Goal: Transaction & Acquisition: Purchase product/service

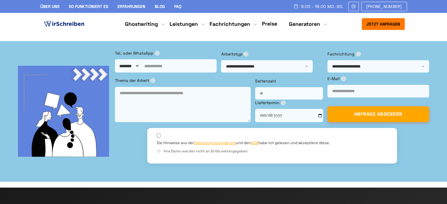
drag, startPoint x: 0, startPoint y: 0, endPoint x: 245, endPoint y: 109, distance: 268.2
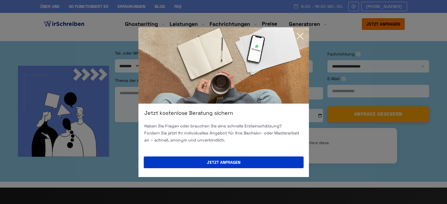
click at [299, 35] on icon at bounding box center [300, 36] width 6 height 6
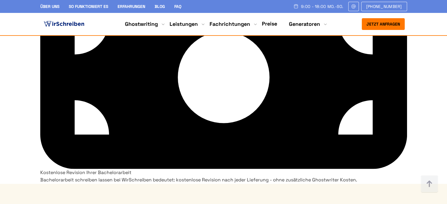
scroll to position [4191, 0]
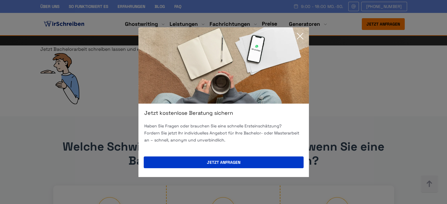
click at [299, 36] on icon at bounding box center [300, 36] width 12 height 12
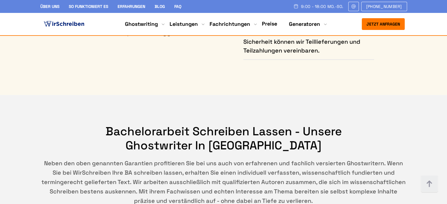
scroll to position [3632, 0]
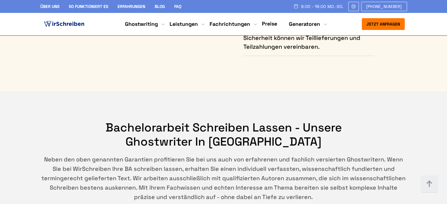
click at [76, 25] on img at bounding box center [64, 24] width 43 height 9
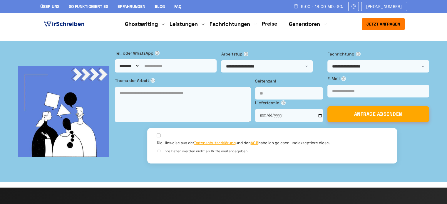
drag, startPoint x: 44, startPoint y: 61, endPoint x: 183, endPoint y: 183, distance: 185.4
copy div "Ghostwriter Agentur in Deutschland Die hochwertige Ghostwriting-Agentur Wirschr…"
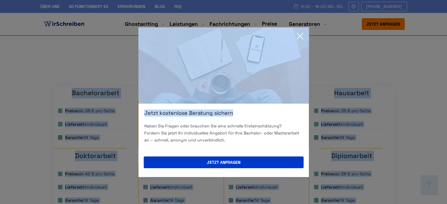
scroll to position [412, 0]
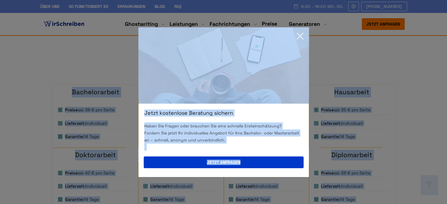
drag, startPoint x: 108, startPoint y: 119, endPoint x: 372, endPoint y: 149, distance: 266.0
click at [303, 36] on icon at bounding box center [300, 36] width 12 height 12
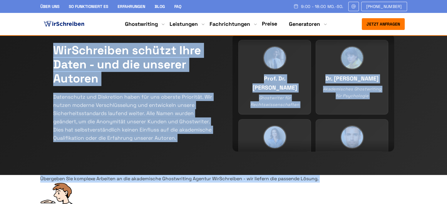
scroll to position [176, 0]
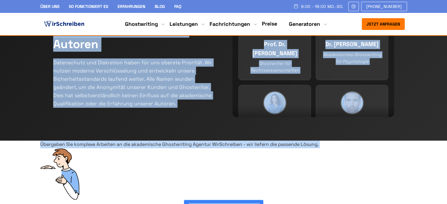
drag, startPoint x: 89, startPoint y: 132, endPoint x: 92, endPoint y: 127, distance: 5.7
drag, startPoint x: 96, startPoint y: 123, endPoint x: 110, endPoint y: 121, distance: 14.1
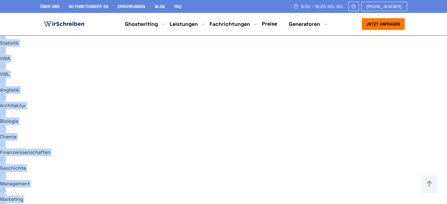
scroll to position [4057, 0]
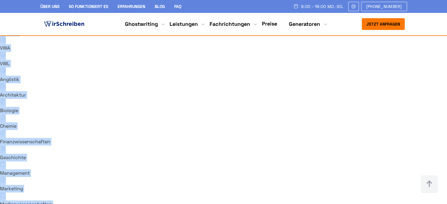
drag, startPoint x: 109, startPoint y: 121, endPoint x: 135, endPoint y: 184, distance: 68.2
copy body "Akademische Ghostwriter sind erfahrene Wissenschaftler Unsere akademischen Ghos…"
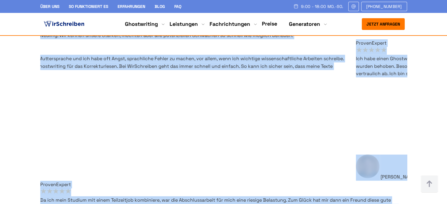
scroll to position [3528, 0]
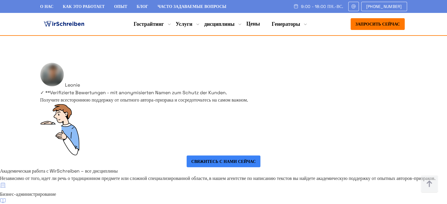
scroll to position [3776, 0]
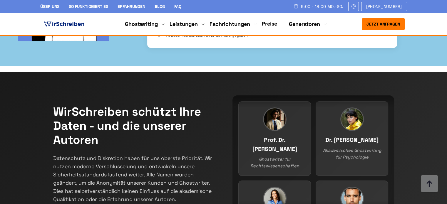
scroll to position [0, 0]
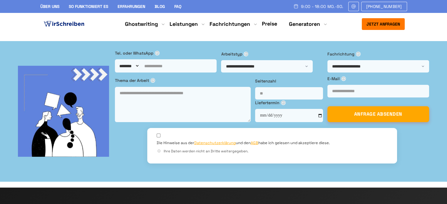
drag, startPoint x: 179, startPoint y: 62, endPoint x: 44, endPoint y: 63, distance: 135.2
copy h1 "Ghostwriter Agentur"
drag, startPoint x: 126, startPoint y: 78, endPoint x: 43, endPoint y: 63, distance: 84.9
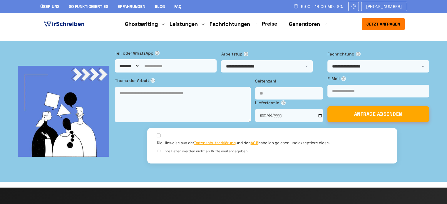
copy h1 "Ghostwriter Agentur in [GEOGRAPHIC_DATA]"
drag, startPoint x: 44, startPoint y: 62, endPoint x: 177, endPoint y: 64, distance: 133.2
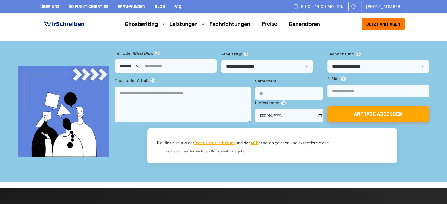
copy h1 "Ghostwriter Agentur"
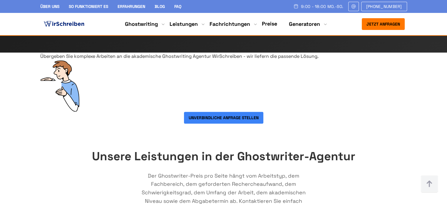
scroll to position [235, 0]
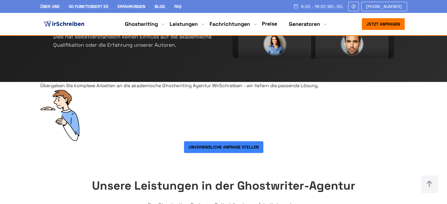
drag, startPoint x: 270, startPoint y: 78, endPoint x: 109, endPoint y: 63, distance: 161.5
copy h2 "Akademische Ghostwriter sind erfahrene Wissenschaftler"
drag, startPoint x: 181, startPoint y: 63, endPoint x: 109, endPoint y: 62, distance: 71.7
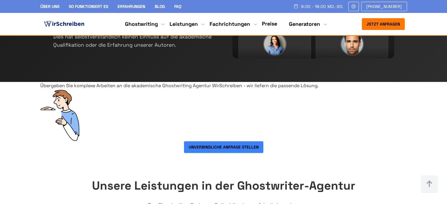
copy h2 "Akademische"
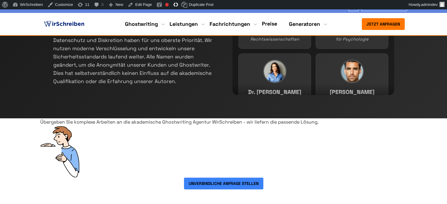
scroll to position [235, 0]
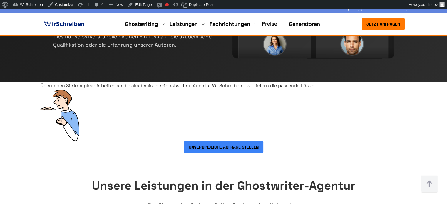
scroll to position [235, 0]
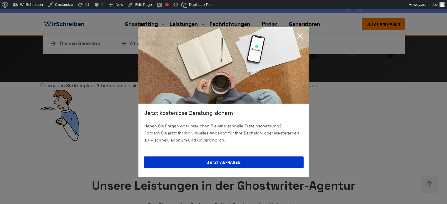
drag, startPoint x: 300, startPoint y: 34, endPoint x: 285, endPoint y: 44, distance: 17.7
click at [300, 34] on icon at bounding box center [300, 36] width 12 height 12
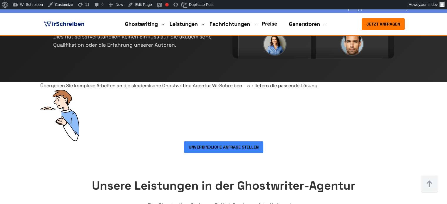
drag, startPoint x: 261, startPoint y: 77, endPoint x: 117, endPoint y: 66, distance: 144.8
copy h2 "Unsere akademischen Autoren bei WirSchreiben"
drag, startPoint x: 44, startPoint y: 93, endPoint x: 267, endPoint y: 161, distance: 233.6
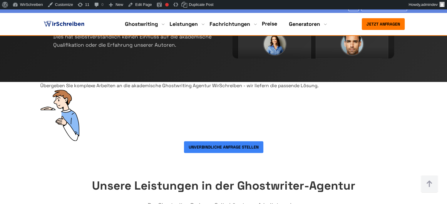
copy div "Unsere akademischen Ghostwriter sind erfahrene Fachkräfte mit wissenschaftliche…"
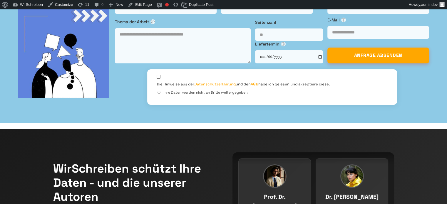
scroll to position [0, 0]
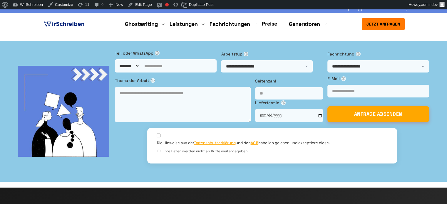
drag, startPoint x: 128, startPoint y: 77, endPoint x: 41, endPoint y: 82, distance: 86.6
copy h1 "[GEOGRAPHIC_DATA]"
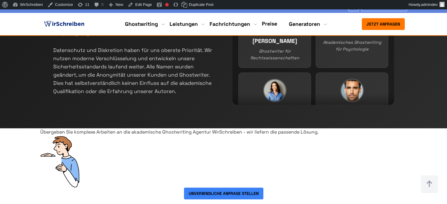
scroll to position [265, 0]
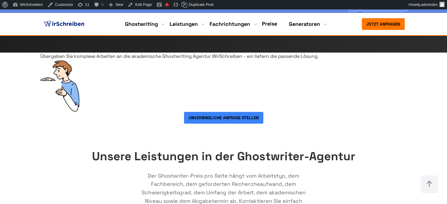
drag, startPoint x: 45, startPoint y: 63, endPoint x: 328, endPoint y: 130, distance: 291.4
copy div "Unsere akademischen Ghostwriter sind erfahrene Fachkräfte mit wissenschaftliche…"
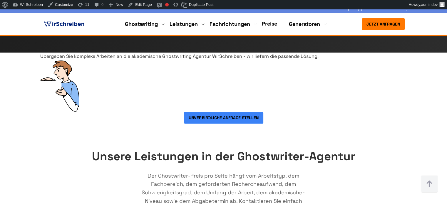
drag, startPoint x: 89, startPoint y: 147, endPoint x: 367, endPoint y: 147, distance: 277.5
copy ul "Freie Ghostwriter-Wahl Direkter Kontakt über Support-Team Ghostwriter jederzeit…"
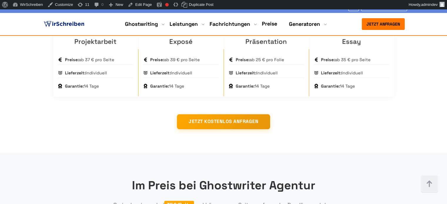
scroll to position [621, 0]
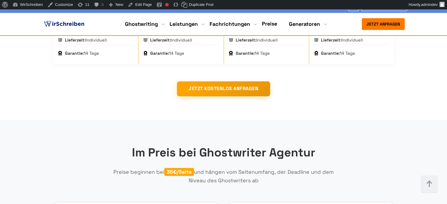
drag, startPoint x: 97, startPoint y: 98, endPoint x: 54, endPoint y: 73, distance: 50.1
copy h2 "WirSchreiben schützt Ihre Daten - und die unserer Autoren"
drag, startPoint x: 53, startPoint y: 115, endPoint x: 180, endPoint y: 161, distance: 134.6
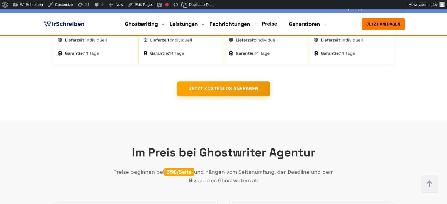
copy p "Datenschutz und Diskretion haben für uns oberste Priorität. Wir nutzen moderne …"
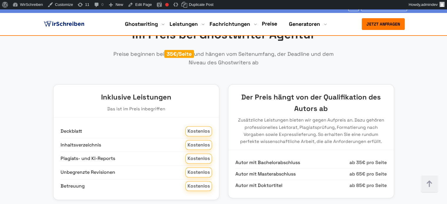
scroll to position [768, 0]
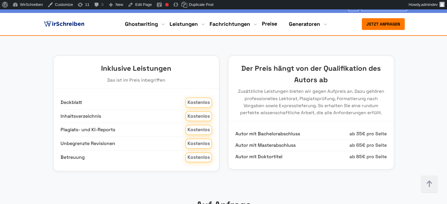
drag, startPoint x: 190, startPoint y: 104, endPoint x: 86, endPoint y: 95, distance: 105.1
copy div "Übergeben Sie komplexe Arbeiten an die akademische Ghostwriting Agentur WirSchr…"
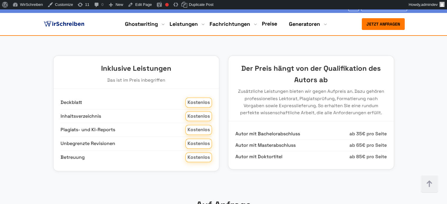
drag, startPoint x: 156, startPoint y: 126, endPoint x: 267, endPoint y: 138, distance: 110.9
copy div "nde Lösung. Unverbindliche Anfrage stellen"
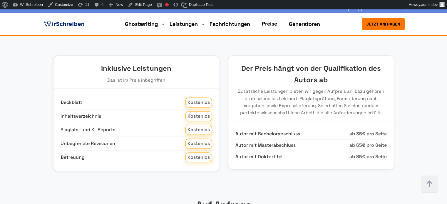
drag, startPoint x: 165, startPoint y: 131, endPoint x: 222, endPoint y: 139, distance: 58.0
drag, startPoint x: 170, startPoint y: 138, endPoint x: 173, endPoint y: 137, distance: 3.8
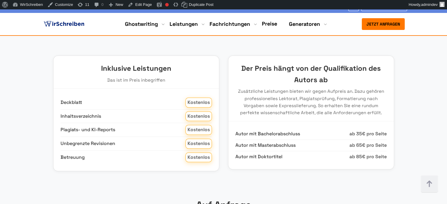
drag, startPoint x: 181, startPoint y: 131, endPoint x: 258, endPoint y: 137, distance: 76.9
drag, startPoint x: 197, startPoint y: 104, endPoint x: 92, endPoint y: 94, distance: 105.2
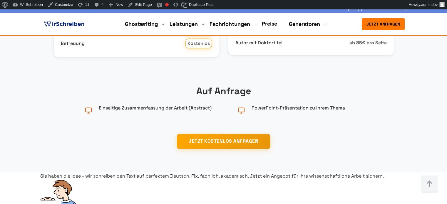
scroll to position [915, 0]
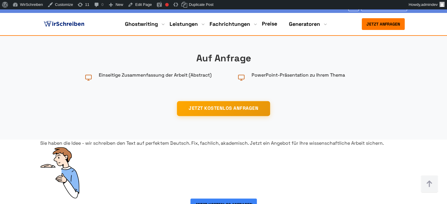
drag, startPoint x: 93, startPoint y: 46, endPoint x: 368, endPoint y: 52, distance: 274.6
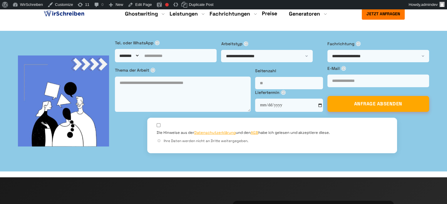
scroll to position [0, 0]
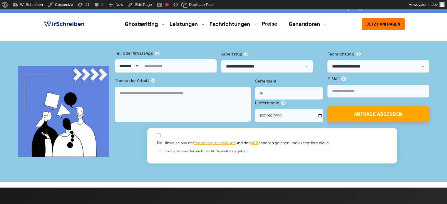
drag, startPoint x: 127, startPoint y: 77, endPoint x: 41, endPoint y: 83, distance: 86.0
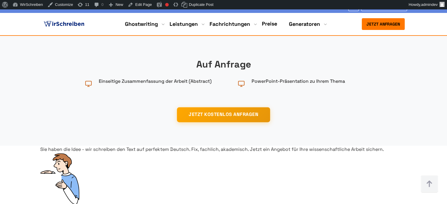
scroll to position [861, 0]
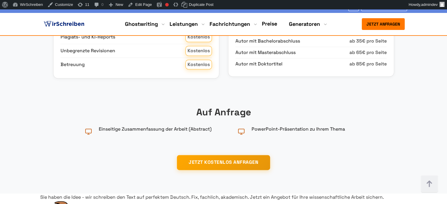
drag, startPoint x: 160, startPoint y: 133, endPoint x: 306, endPoint y: 138, distance: 146.5
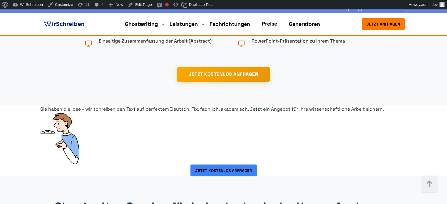
scroll to position [920, 0]
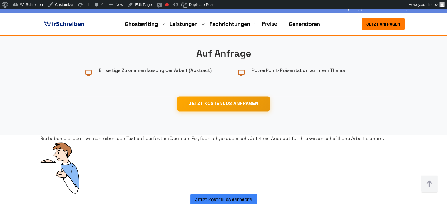
drag, startPoint x: 155, startPoint y: 62, endPoint x: 88, endPoint y: 61, distance: 67.3
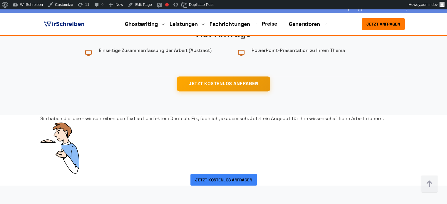
scroll to position [949, 0]
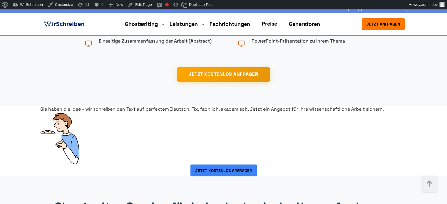
drag, startPoint x: 64, startPoint y: 78, endPoint x: 118, endPoint y: 81, distance: 54.5
drag, startPoint x: 152, startPoint y: 78, endPoint x: 201, endPoint y: 80, distance: 48.9
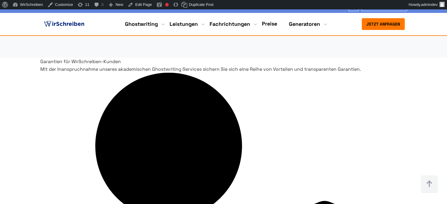
scroll to position [1302, 0]
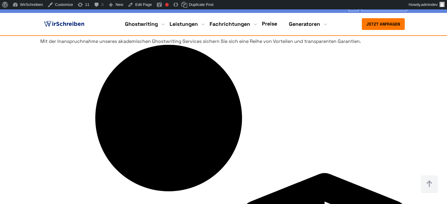
drag, startPoint x: 114, startPoint y: 73, endPoint x: 390, endPoint y: 150, distance: 286.5
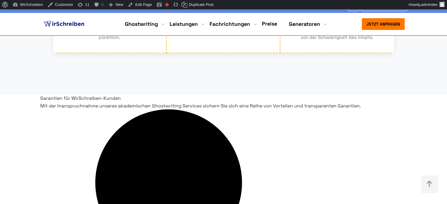
scroll to position [1213, 0]
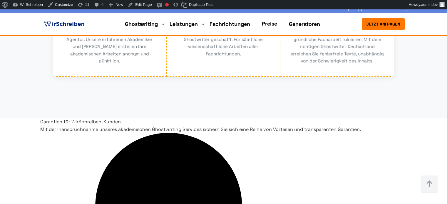
drag, startPoint x: 133, startPoint y: 83, endPoint x: 315, endPoint y: 83, distance: 181.7
drag, startPoint x: 117, startPoint y: 102, endPoint x: 262, endPoint y: 112, distance: 145.0
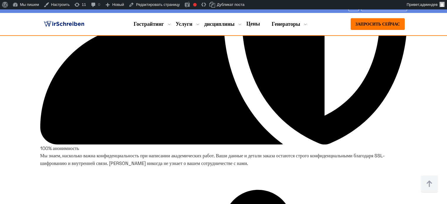
scroll to position [1496, 0]
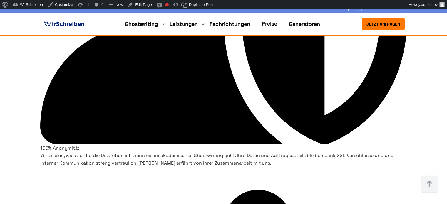
scroll to position [1537, 0]
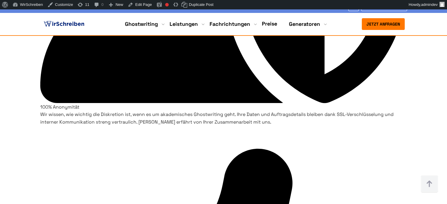
drag, startPoint x: 303, startPoint y: 97, endPoint x: 84, endPoint y: 89, distance: 219.4
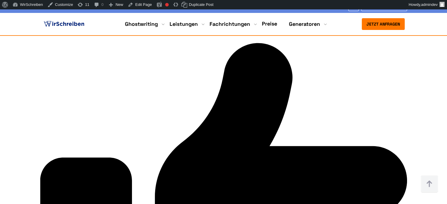
scroll to position [1684, 0]
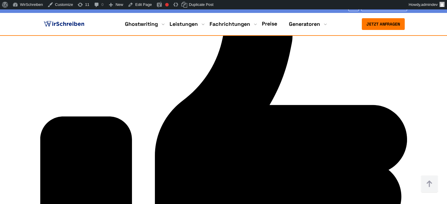
drag, startPoint x: 90, startPoint y: 111, endPoint x: 128, endPoint y: 112, distance: 38.2
copy h3 "Ghostwriting"
drag, startPoint x: 238, startPoint y: 112, endPoint x: 209, endPoint y: 114, distance: 29.8
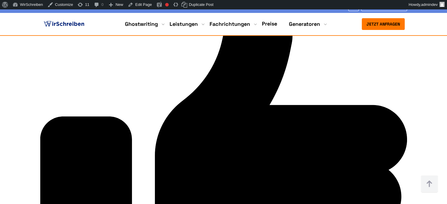
copy h3 "Lektorat"
drag, startPoint x: 73, startPoint y: 122, endPoint x: 146, endPoint y: 151, distance: 78.9
copy p "Akademische Ghostwriter sind der wichtigste Teil unserer Ghostwriting-Agentur. …"
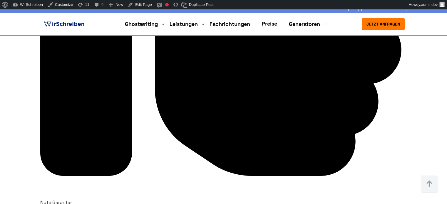
scroll to position [1860, 0]
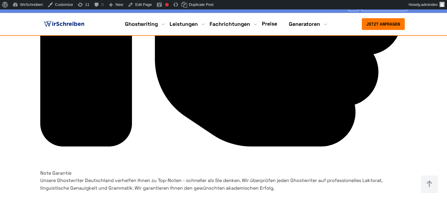
drag, startPoint x: 113, startPoint y: 72, endPoint x: 335, endPoint y: 76, distance: 221.7
copy h2 "Garantien für WirSchreiben-Kunden"
drag, startPoint x: 64, startPoint y: 89, endPoint x: 261, endPoint y: 101, distance: 197.0
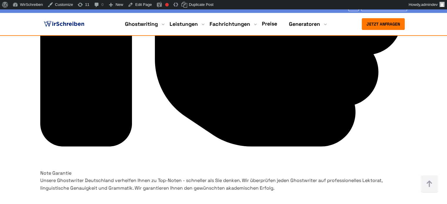
copy p "Mit der Inanspruchnahme unseres akademischen Ghostwriting Services sichern Sie …"
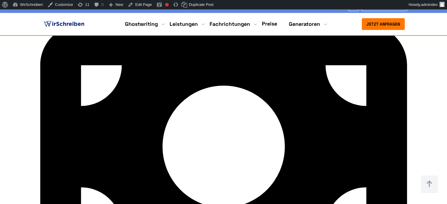
scroll to position [2095, 0]
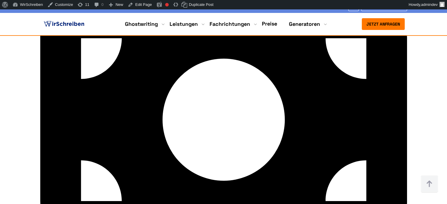
drag, startPoint x: 220, startPoint y: 160, endPoint x: 178, endPoint y: 84, distance: 86.6
copy div "Direkte Kommunikation Professionelle Ghostwriter kennen die spezifischen Anford…"
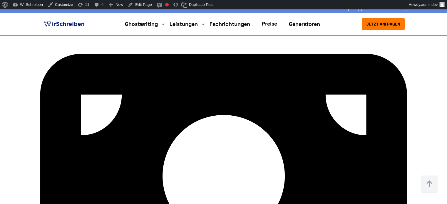
scroll to position [2066, 0]
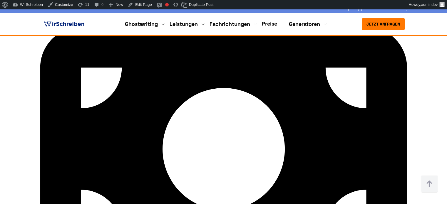
drag, startPoint x: 64, startPoint y: 112, endPoint x: 73, endPoint y: 114, distance: 9.9
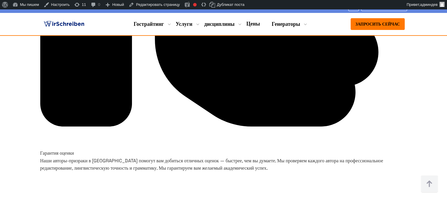
scroll to position [1948, 0]
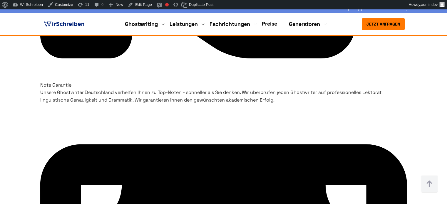
drag, startPoint x: 77, startPoint y: 84, endPoint x: 138, endPoint y: 82, distance: 60.9
copy h3 "100% Anonymität"
drag, startPoint x: 66, startPoint y: 97, endPoint x: 136, endPoint y: 156, distance: 91.6
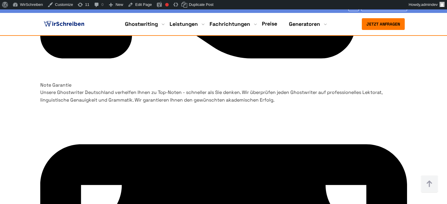
copy p "Wir wissen, wie wichtig die Diskretion ist, wenn es um akademisches Ghostwritin…"
drag, startPoint x: 138, startPoint y: 155, endPoint x: 73, endPoint y: 86, distance: 94.6
copy div "100% Anonymität Wir wissen, wie wichtig die Diskretion ist, wenn es um akademis…"
drag, startPoint x: 147, startPoint y: 113, endPoint x: 143, endPoint y: 114, distance: 3.8
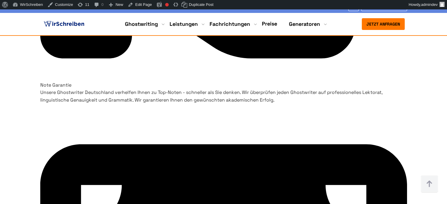
drag, startPoint x: 109, startPoint y: 105, endPoint x: 97, endPoint y: 115, distance: 15.7
copy p "akademisches Ghostwriting"
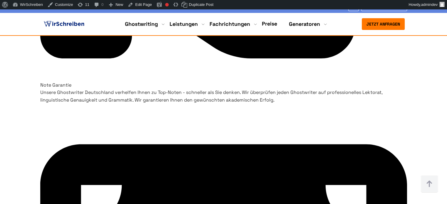
drag, startPoint x: 201, startPoint y: 83, endPoint x: 256, endPoint y: 156, distance: 91.5
click at [256, 104] on div "Note Garantie Unsere Ghostwriter Deutschland verhelfen Ihnen zu Top-Noten - sch…" at bounding box center [223, 92] width 367 height 23
click at [249, 86] on h3 "Note Garantie" at bounding box center [223, 85] width 367 height 8
drag, startPoint x: 249, startPoint y: 86, endPoint x: 193, endPoint y: 85, distance: 56.4
click at [193, 85] on h3 "Note Garantie" at bounding box center [223, 85] width 367 height 8
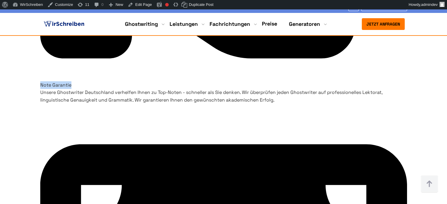
drag, startPoint x: 188, startPoint y: 98, endPoint x: 249, endPoint y: 159, distance: 86.3
click at [252, 104] on p "Unsere Ghostwriter Deutschland verhelfen Ihnen zu Top-Noten - schneller als Sie…" at bounding box center [223, 96] width 367 height 15
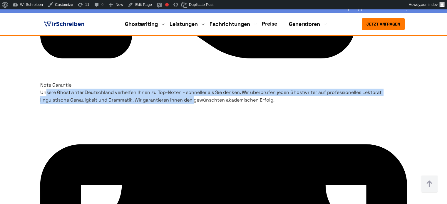
drag, startPoint x: 252, startPoint y: 153, endPoint x: 232, endPoint y: 147, distance: 20.9
click at [232, 104] on p "Unsere Ghostwriter Deutschland verhelfen Ihnen zu Top-Noten - schneller als Sie…" at bounding box center [223, 96] width 367 height 15
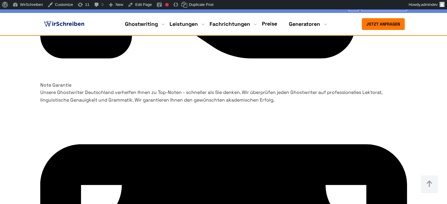
click at [245, 104] on p "Unsere Ghostwriter Deutschland verhelfen Ihnen zu Top-Noten - schneller als Sie…" at bounding box center [223, 96] width 367 height 15
drag, startPoint x: 248, startPoint y: 155, endPoint x: 186, endPoint y: 99, distance: 83.7
click at [186, 99] on p "Unsere Ghostwriter Deutschland verhelfen Ihnen zu Top-Noten - schneller als Sie…" at bounding box center [223, 96] width 367 height 15
click at [180, 104] on p "Unsere Ghostwriter Deutschland verhelfen Ihnen zu Top-Noten - schneller als Sie…" at bounding box center [223, 96] width 367 height 15
drag, startPoint x: 199, startPoint y: 104, endPoint x: 207, endPoint y: 102, distance: 8.5
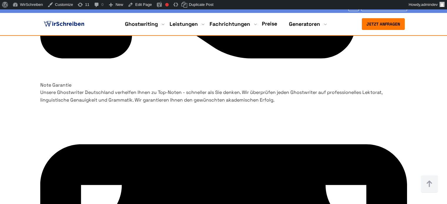
click at [199, 104] on p "Unsere Ghostwriter Deutschland verhelfen Ihnen zu Top-Noten - schneller als Sie…" at bounding box center [223, 96] width 367 height 15
click at [206, 97] on p "Unsere Ghostwriter Deutschland verhelfen Ihnen zu Top-Noten - schneller als Sie…" at bounding box center [223, 96] width 367 height 15
drag, startPoint x: 204, startPoint y: 96, endPoint x: 261, endPoint y: 98, distance: 57.1
click at [261, 98] on p "Unsere Ghostwriter Deutschland verhelfen Ihnen zu Top-Noten - schneller als Sie…" at bounding box center [223, 96] width 367 height 15
drag, startPoint x: 226, startPoint y: 121, endPoint x: 252, endPoint y: 121, distance: 26.2
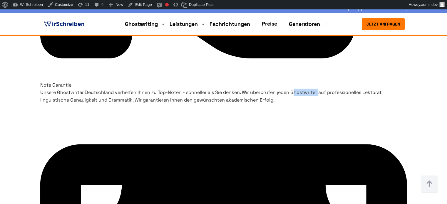
click at [252, 104] on p "Unsere Ghostwriter Deutschland verhelfen Ihnen zu Top-Noten - schneller als Sie…" at bounding box center [223, 96] width 367 height 15
drag, startPoint x: 185, startPoint y: 129, endPoint x: 235, endPoint y: 131, distance: 49.4
click at [235, 104] on p "Unsere Ghostwriter Deutschland verhelfen Ihnen zu Top-Noten - schneller als Sie…" at bounding box center [223, 96] width 367 height 15
drag, startPoint x: 310, startPoint y: 83, endPoint x: 376, endPoint y: 87, distance: 65.7
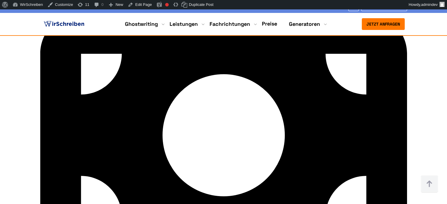
scroll to position [2095, 0]
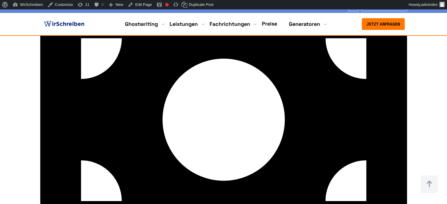
drag, startPoint x: 63, startPoint y: 81, endPoint x: 151, endPoint y: 85, distance: 88.3
drag, startPoint x: 76, startPoint y: 95, endPoint x: 118, endPoint y: 148, distance: 67.0
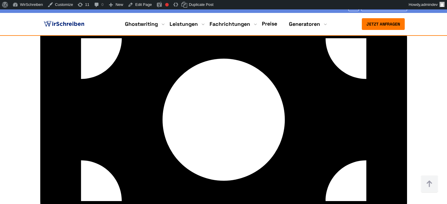
drag, startPoint x: 75, startPoint y: 95, endPoint x: 146, endPoint y: 169, distance: 101.7
drag, startPoint x: 65, startPoint y: 113, endPoint x: 134, endPoint y: 114, distance: 69.7
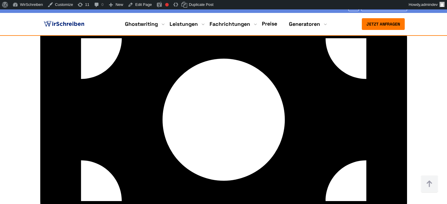
drag, startPoint x: 185, startPoint y: 84, endPoint x: 263, endPoint y: 86, distance: 77.9
drag, startPoint x: 181, startPoint y: 96, endPoint x: 255, endPoint y: 177, distance: 109.9
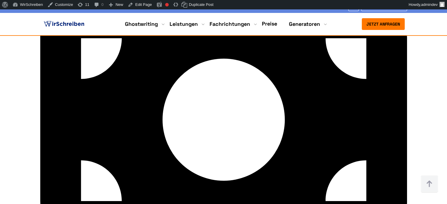
drag, startPoint x: 181, startPoint y: 96, endPoint x: 240, endPoint y: 98, distance: 58.8
drag, startPoint x: 314, startPoint y: 82, endPoint x: 372, endPoint y: 178, distance: 112.9
drag, startPoint x: 315, startPoint y: 81, endPoint x: 363, endPoint y: 180, distance: 109.4
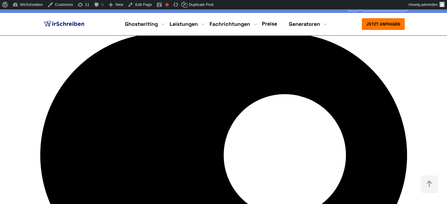
scroll to position [2419, 0]
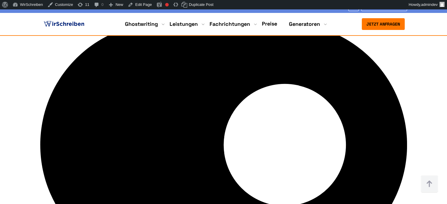
drag, startPoint x: 168, startPoint y: 61, endPoint x: 56, endPoint y: 60, distance: 111.7
drag, startPoint x: 391, startPoint y: 61, endPoint x: 337, endPoint y: 61, distance: 53.5
drag, startPoint x: 196, startPoint y: 61, endPoint x: 258, endPoint y: 43, distance: 64.0
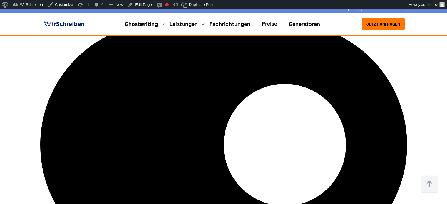
drag, startPoint x: 174, startPoint y: 60, endPoint x: 268, endPoint y: 62, distance: 94.1
drag, startPoint x: 56, startPoint y: 59, endPoint x: 167, endPoint y: 61, distance: 110.5
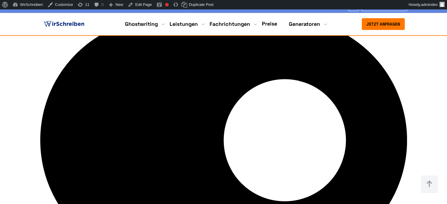
scroll to position [2434, 0]
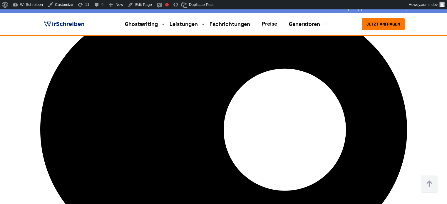
drag, startPoint x: 56, startPoint y: 46, endPoint x: 392, endPoint y: 47, distance: 336.6
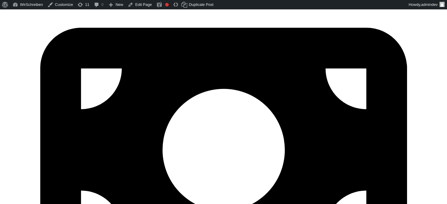
scroll to position [0, 0]
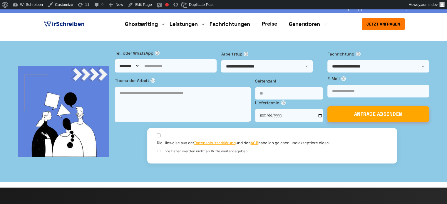
drag, startPoint x: 126, startPoint y: 79, endPoint x: 43, endPoint y: 81, distance: 82.6
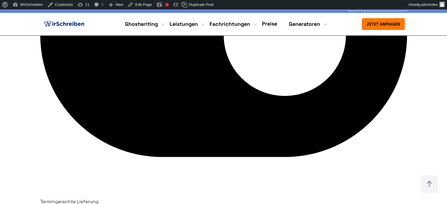
scroll to position [2499, 0]
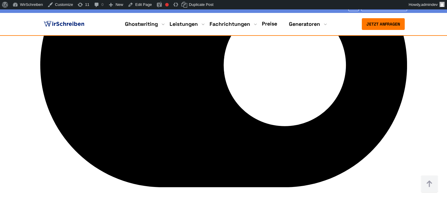
drag, startPoint x: 78, startPoint y: 74, endPoint x: 105, endPoint y: 71, distance: 26.9
drag, startPoint x: 227, startPoint y: 71, endPoint x: 268, endPoint y: 71, distance: 41.2
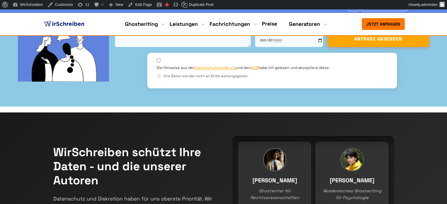
scroll to position [0, 0]
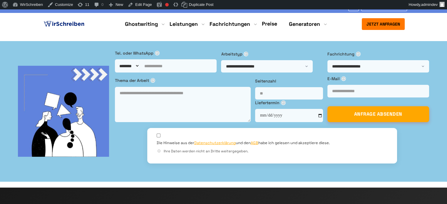
drag, startPoint x: 127, startPoint y: 77, endPoint x: 44, endPoint y: 79, distance: 83.2
drag, startPoint x: 153, startPoint y: 93, endPoint x: 196, endPoint y: 97, distance: 43.4
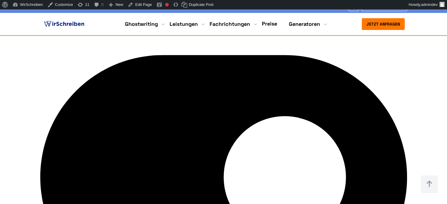
scroll to position [2421, 0]
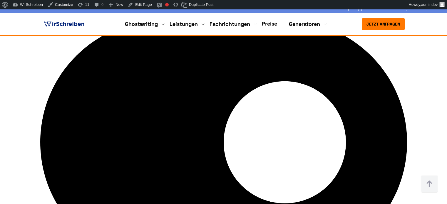
drag, startPoint x: 21, startPoint y: 71, endPoint x: 352, endPoint y: 95, distance: 331.8
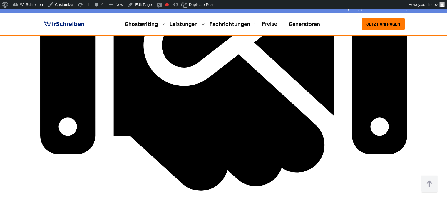
scroll to position [2833, 0]
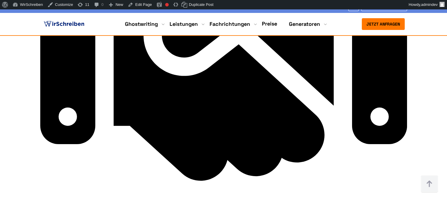
drag, startPoint x: 82, startPoint y: 47, endPoint x: 243, endPoint y: 61, distance: 161.4
click at [142, 6] on link "Edit Page" at bounding box center [140, 4] width 29 height 9
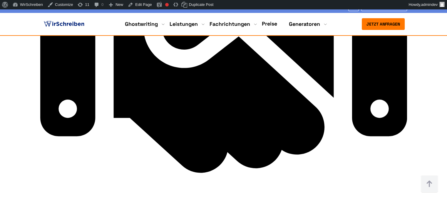
scroll to position [2851, 0]
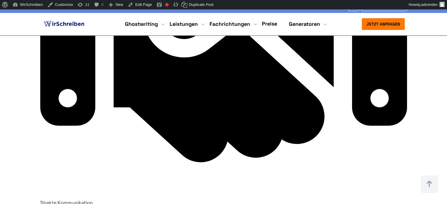
drag, startPoint x: 83, startPoint y: 43, endPoint x: 243, endPoint y: 54, distance: 160.6
copy h2 "So arbeitet die Ghostwriter-Agentur Wirschreiben für Sie"
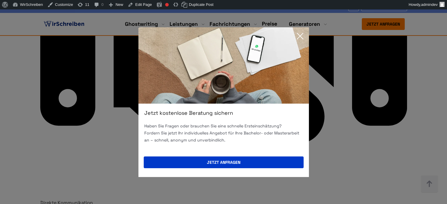
click at [302, 35] on icon at bounding box center [300, 36] width 12 height 12
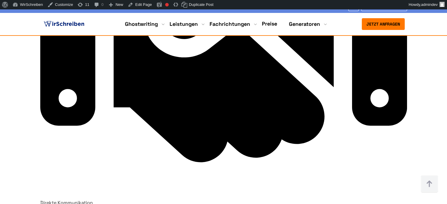
copy h3 "Anfrage stellen"
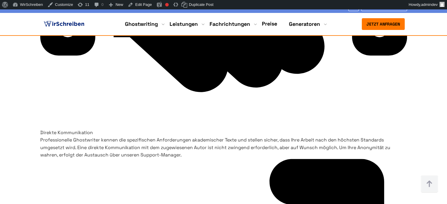
scroll to position [2940, 0]
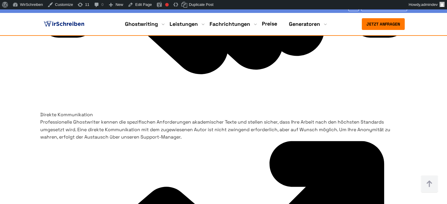
drag, startPoint x: 109, startPoint y: 69, endPoint x: 156, endPoint y: 94, distance: 53.5
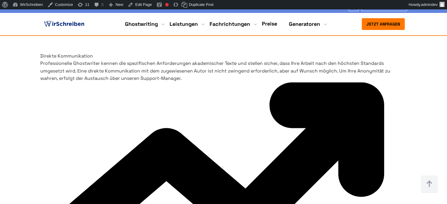
drag, startPoint x: 108, startPoint y: 83, endPoint x: 133, endPoint y: 111, distance: 36.8
copy h3 "Schreiben lassen und Feedback geben"
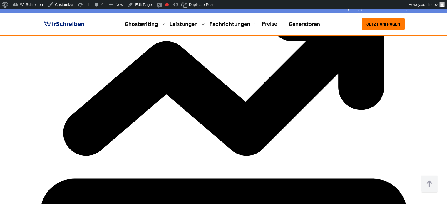
scroll to position [3087, 0]
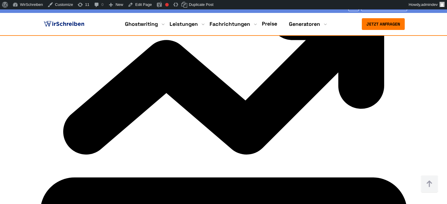
drag, startPoint x: 134, startPoint y: 106, endPoint x: 106, endPoint y: 73, distance: 42.9
copy h3 "Pünktlicher Fertigstellungstermin und lobenswerte Preise"
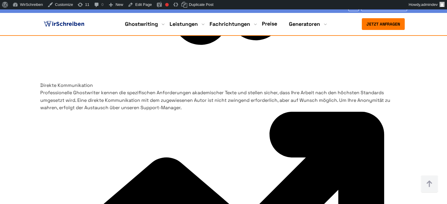
scroll to position [2851, 0]
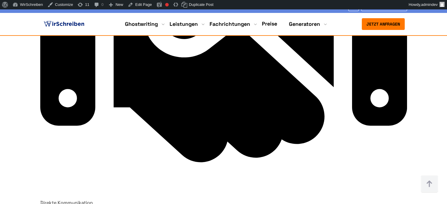
drag, startPoint x: 243, startPoint y: 96, endPoint x: 357, endPoint y: 126, distance: 117.8
copy h4 "Füllen Sie unser kurzes Formular aus, um ein kostenloses Angebot zu erhalten - …"
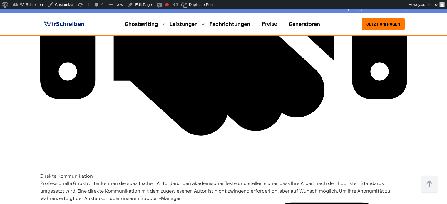
scroll to position [2910, 0]
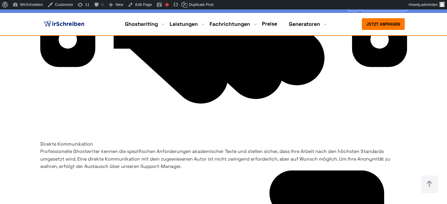
drag, startPoint x: 243, startPoint y: 98, endPoint x: 359, endPoint y: 109, distance: 116.1
copy h4 "Wir wählen einen professionellen Ghostwriter mit Fachwissen in Ihrem Fachgebiet…"
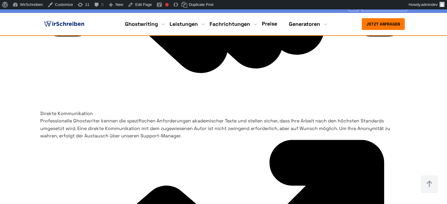
scroll to position [2969, 0]
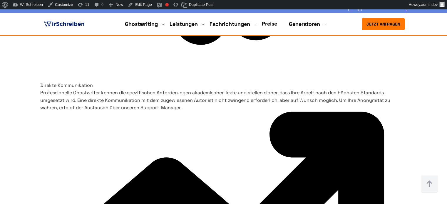
drag, startPoint x: 245, startPoint y: 113, endPoint x: 310, endPoint y: 153, distance: 75.8
copy h4 "Nach Annahme und Bezahlung des Angebots beginnt der Ghostwriter umgehend mit de…"
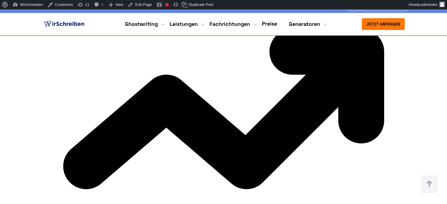
scroll to position [3057, 0]
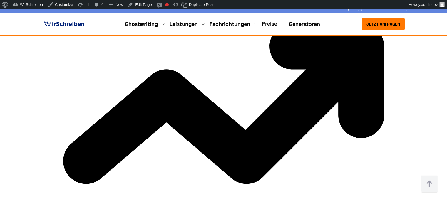
drag, startPoint x: 244, startPoint y: 94, endPoint x: 360, endPoint y: 143, distance: 126.5
copy h4 "Die Arbeit wird pünktlich geliefert - inklusive Plagiatsprüfung, Formatierung u…"
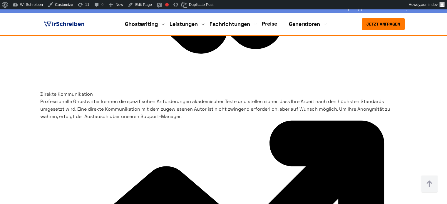
scroll to position [2998, 0]
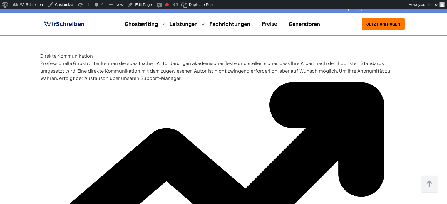
drag, startPoint x: 108, startPoint y: 79, endPoint x: 312, endPoint y: 122, distance: 208.4
copy div "Schreiben lassen und Feedback geben Sorgfältigkeit spielt für uns eine wichtige…"
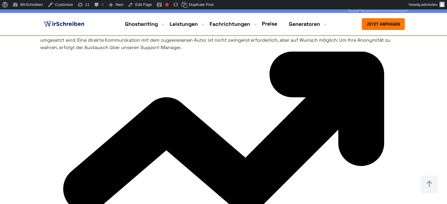
scroll to position [3087, 0]
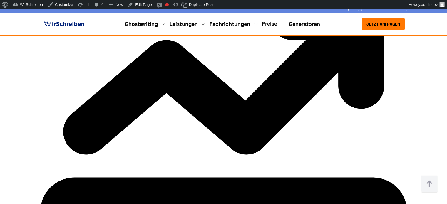
drag, startPoint x: 107, startPoint y: 61, endPoint x: 374, endPoint y: 116, distance: 272.5
copy div "Pünktlicher Fertigstellungstermin und lobenswerte Preise Unsere Ghostwriter arb…"
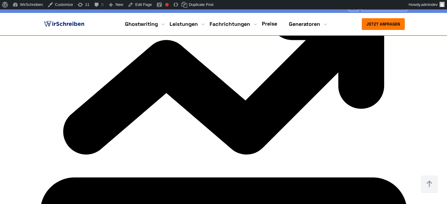
drag, startPoint x: 341, startPoint y: 111, endPoint x: 240, endPoint y: 67, distance: 110.2
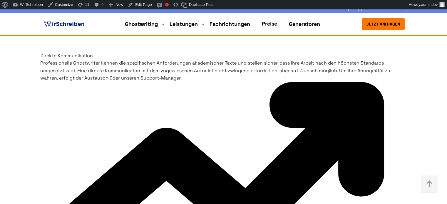
scroll to position [2998, 0]
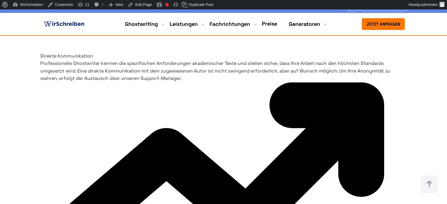
drag, startPoint x: 299, startPoint y: 120, endPoint x: 240, endPoint y: 86, distance: 68.1
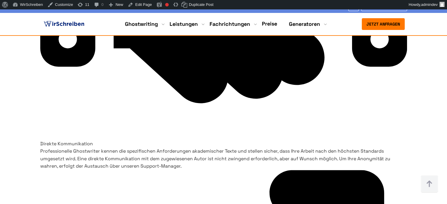
scroll to position [2910, 0]
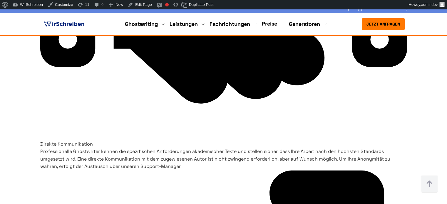
drag, startPoint x: 245, startPoint y: 98, endPoint x: 374, endPoint y: 113, distance: 129.8
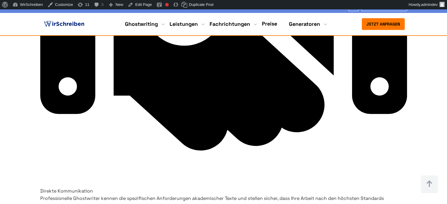
scroll to position [2822, 0]
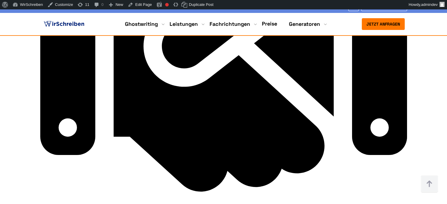
drag, startPoint x: 86, startPoint y: 101, endPoint x: 361, endPoint y: 101, distance: 275.4
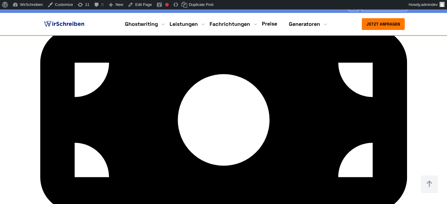
scroll to position [3204, 0]
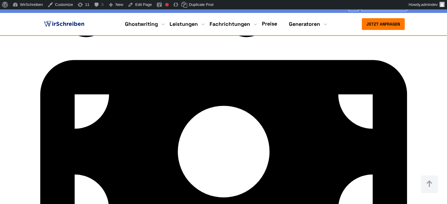
drag, startPoint x: 96, startPoint y: 88, endPoint x: 228, endPoint y: 100, distance: 132.9
